Goal: Task Accomplishment & Management: Manage account settings

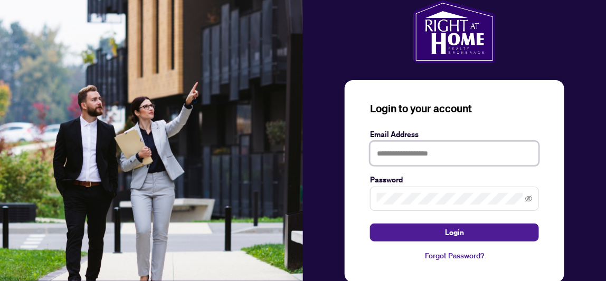
click at [397, 150] on input "text" at bounding box center [454, 154] width 169 height 24
type input "**********"
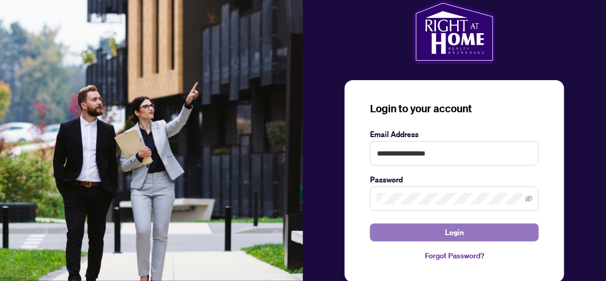
click at [450, 226] on span "Login" at bounding box center [454, 232] width 19 height 17
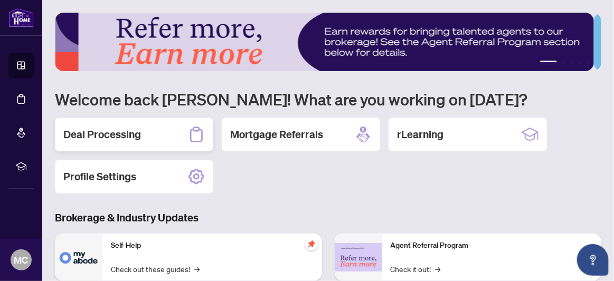
click at [125, 135] on h2 "Deal Processing" at bounding box center [102, 134] width 78 height 15
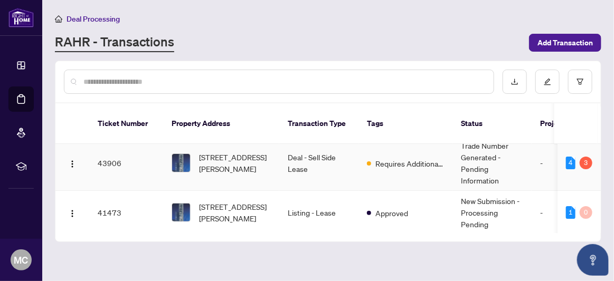
scroll to position [13, 0]
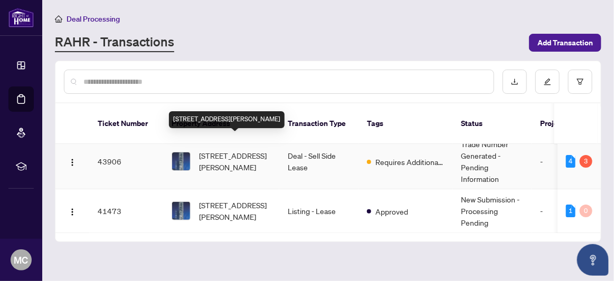
click at [252, 150] on span "[STREET_ADDRESS][PERSON_NAME]" at bounding box center [235, 161] width 72 height 23
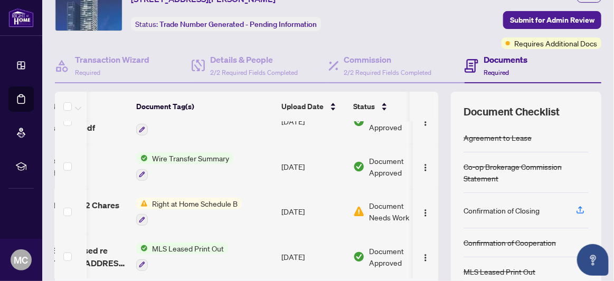
scroll to position [0, 107]
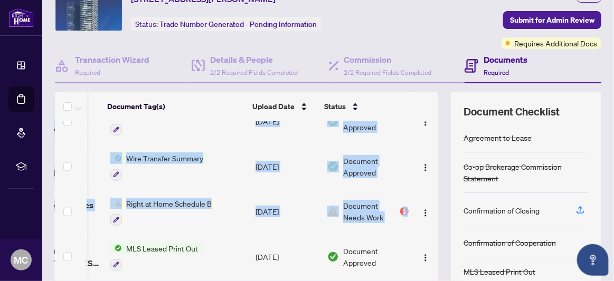
drag, startPoint x: 426, startPoint y: 228, endPoint x: 435, endPoint y: 164, distance: 64.0
click at [435, 164] on div "(13) File Name Document Tag(s) Upload Date Status 42-1803.pdf Co-op Brokerage C…" at bounding box center [328, 211] width 547 height 238
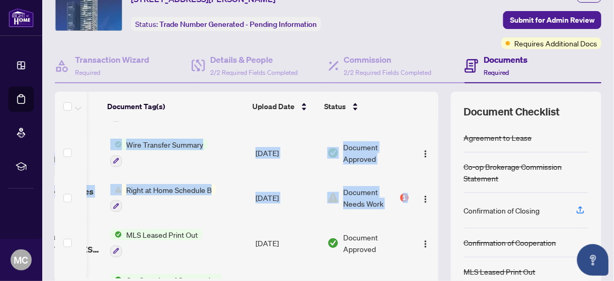
scroll to position [337, 107]
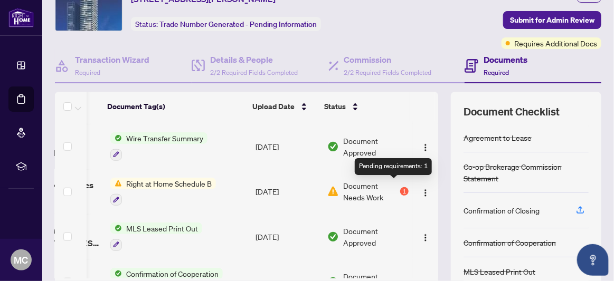
click at [400, 187] on div "1" at bounding box center [404, 191] width 8 height 8
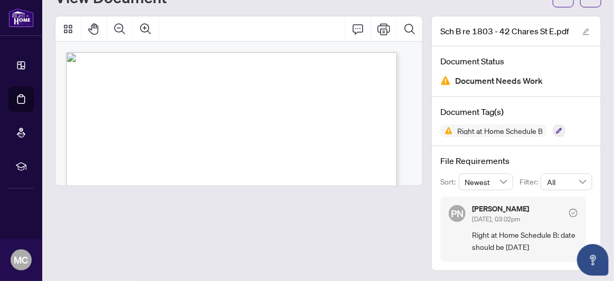
scroll to position [53, 0]
click at [556, 128] on icon "button" at bounding box center [559, 131] width 6 height 6
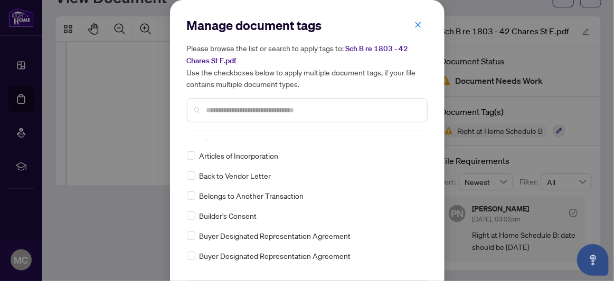
scroll to position [211, 0]
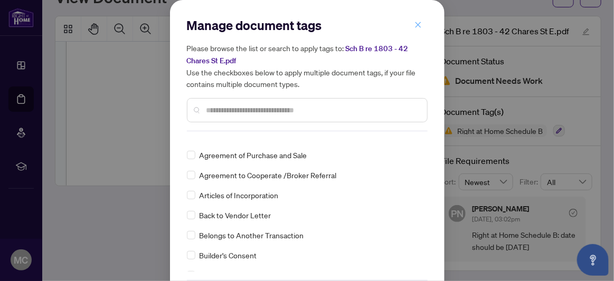
click at [415, 23] on icon "close" at bounding box center [418, 25] width 6 height 6
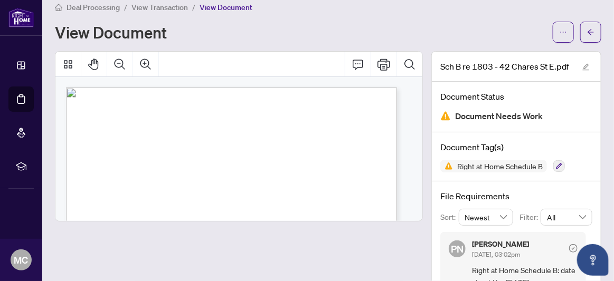
scroll to position [0, 0]
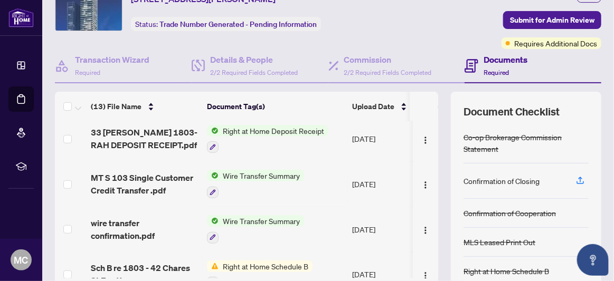
scroll to position [255, 0]
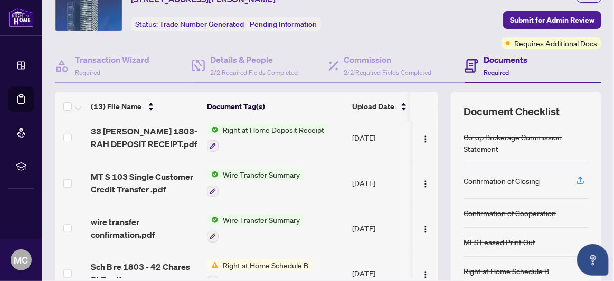
click at [434, 164] on div "(13) File Name Document Tag(s) Upload Date Status 42-1803.pdf Co-op Brokerage C…" at bounding box center [328, 211] width 547 height 238
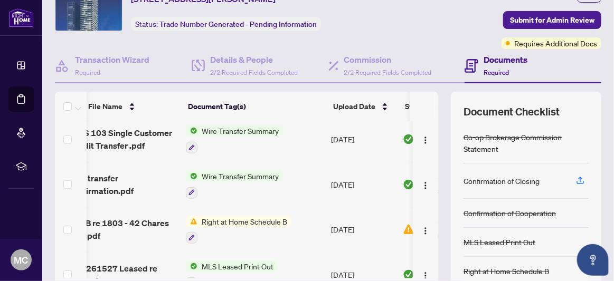
scroll to position [0, 0]
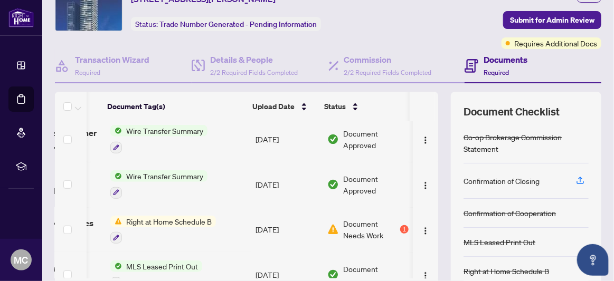
drag, startPoint x: 431, startPoint y: 223, endPoint x: 436, endPoint y: 177, distance: 46.7
click at [436, 177] on div "(13) File Name Document Tag(s) Upload Date Status 42-1803.pdf Co-op Brokerage C…" at bounding box center [328, 211] width 547 height 238
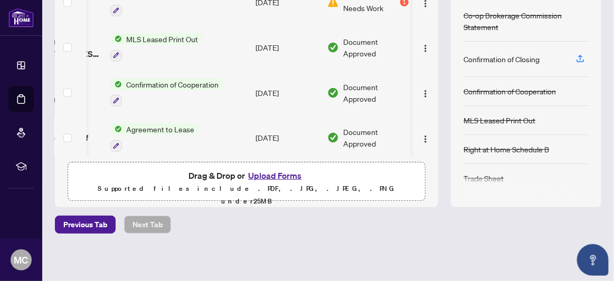
click at [275, 172] on button "Upload Forms" at bounding box center [275, 176] width 60 height 14
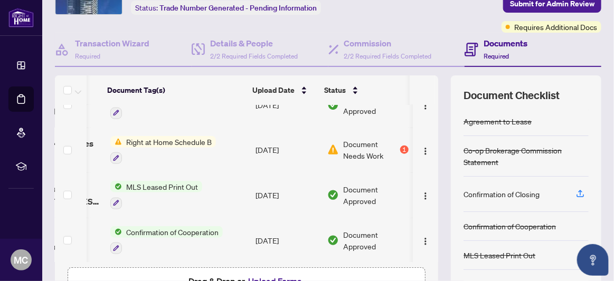
click at [188, 136] on span "Right at Home Schedule B" at bounding box center [169, 142] width 94 height 12
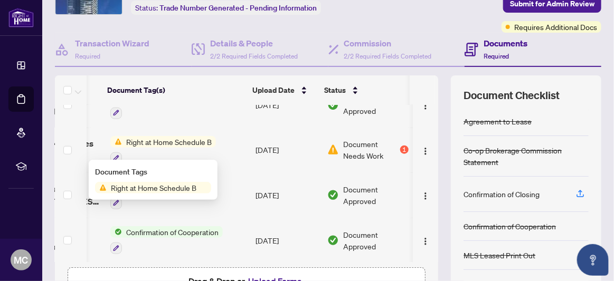
click at [160, 190] on span "Right at Home Schedule B" at bounding box center [154, 188] width 94 height 12
